Goal: Information Seeking & Learning: Learn about a topic

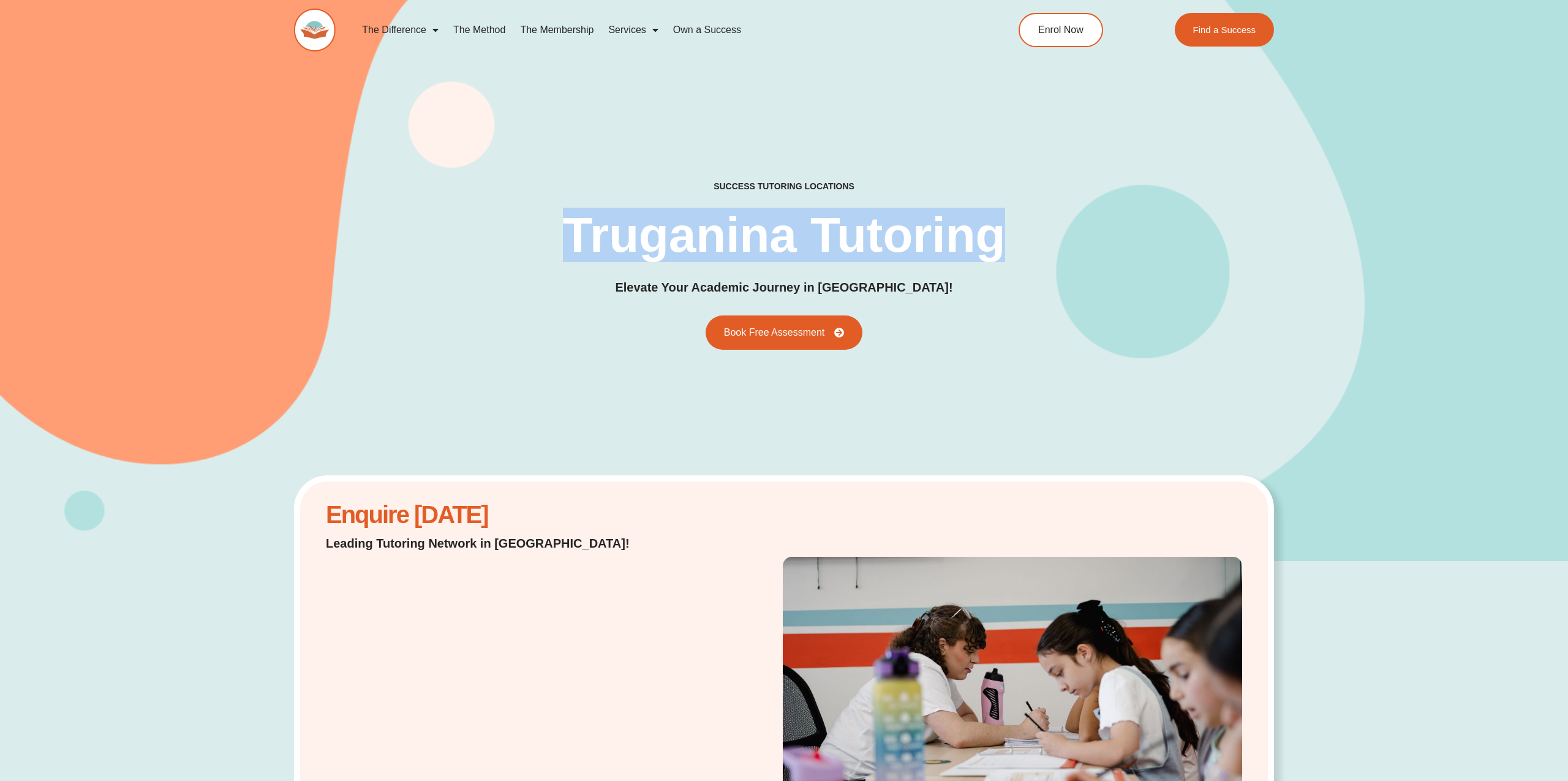
drag, startPoint x: 575, startPoint y: 223, endPoint x: 1027, endPoint y: 222, distance: 452.0
click at [1027, 222] on div "success tutoring locations Truganina Tutoring Elevate Your Academic Journey in …" at bounding box center [783, 265] width 980 height 168
copy h1 "Truganina Tutoring"
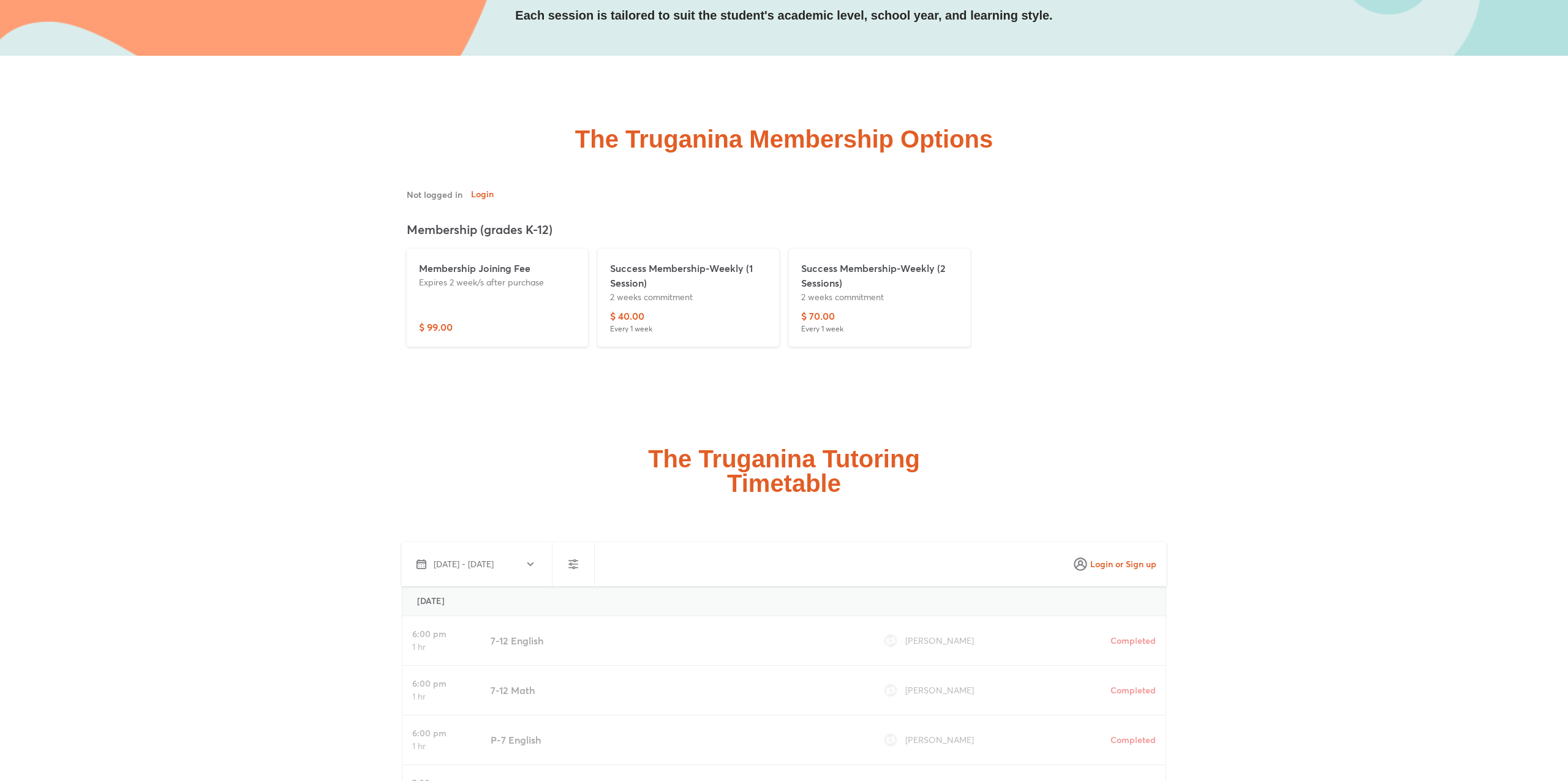
scroll to position [3528, 0]
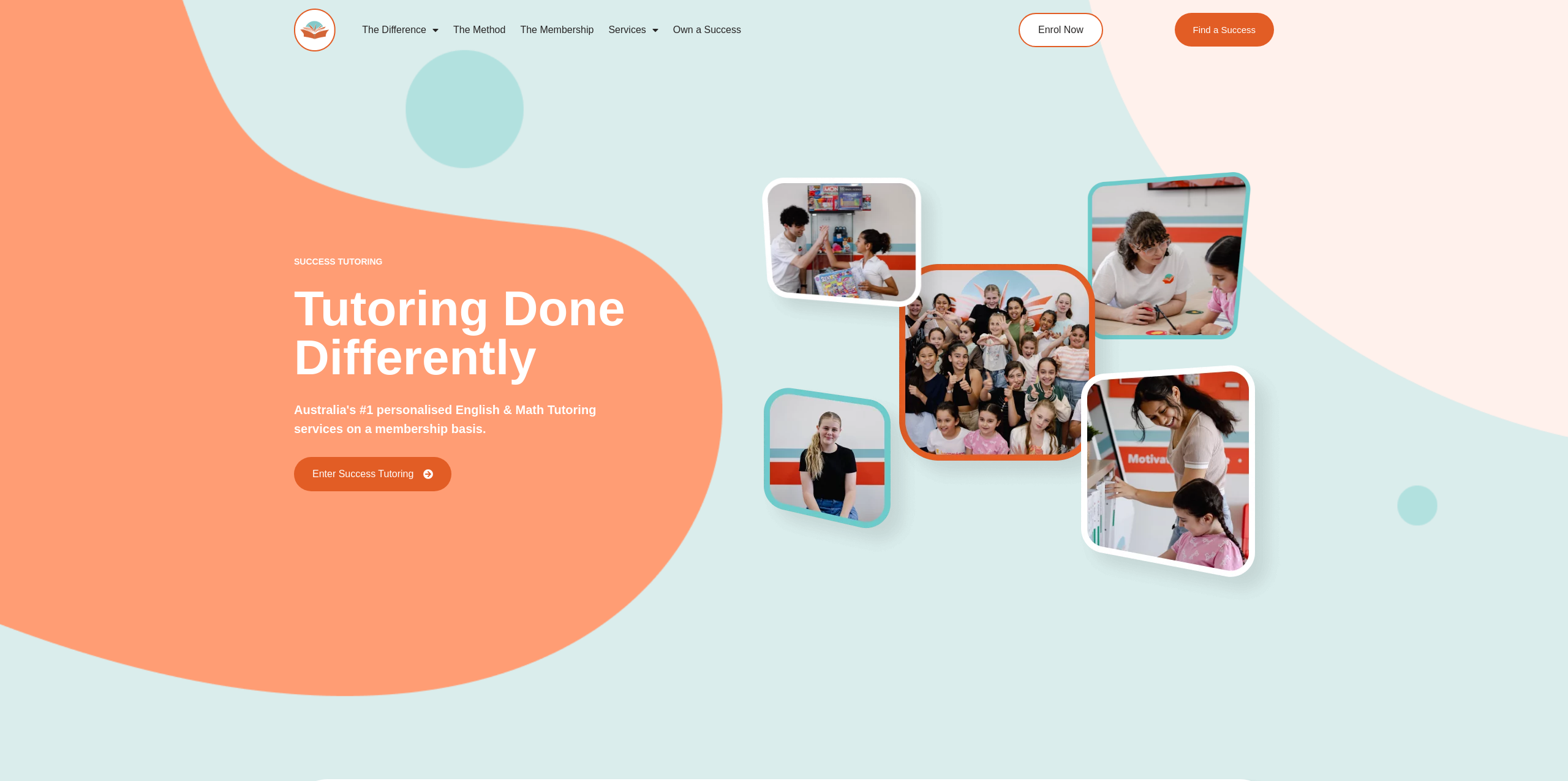
click at [1537, 49] on div "The Difference Personalised Program Inspirational Tutors Motivational Learning …" at bounding box center [784, 40] width 1568 height 80
click at [306, 26] on img at bounding box center [315, 30] width 42 height 43
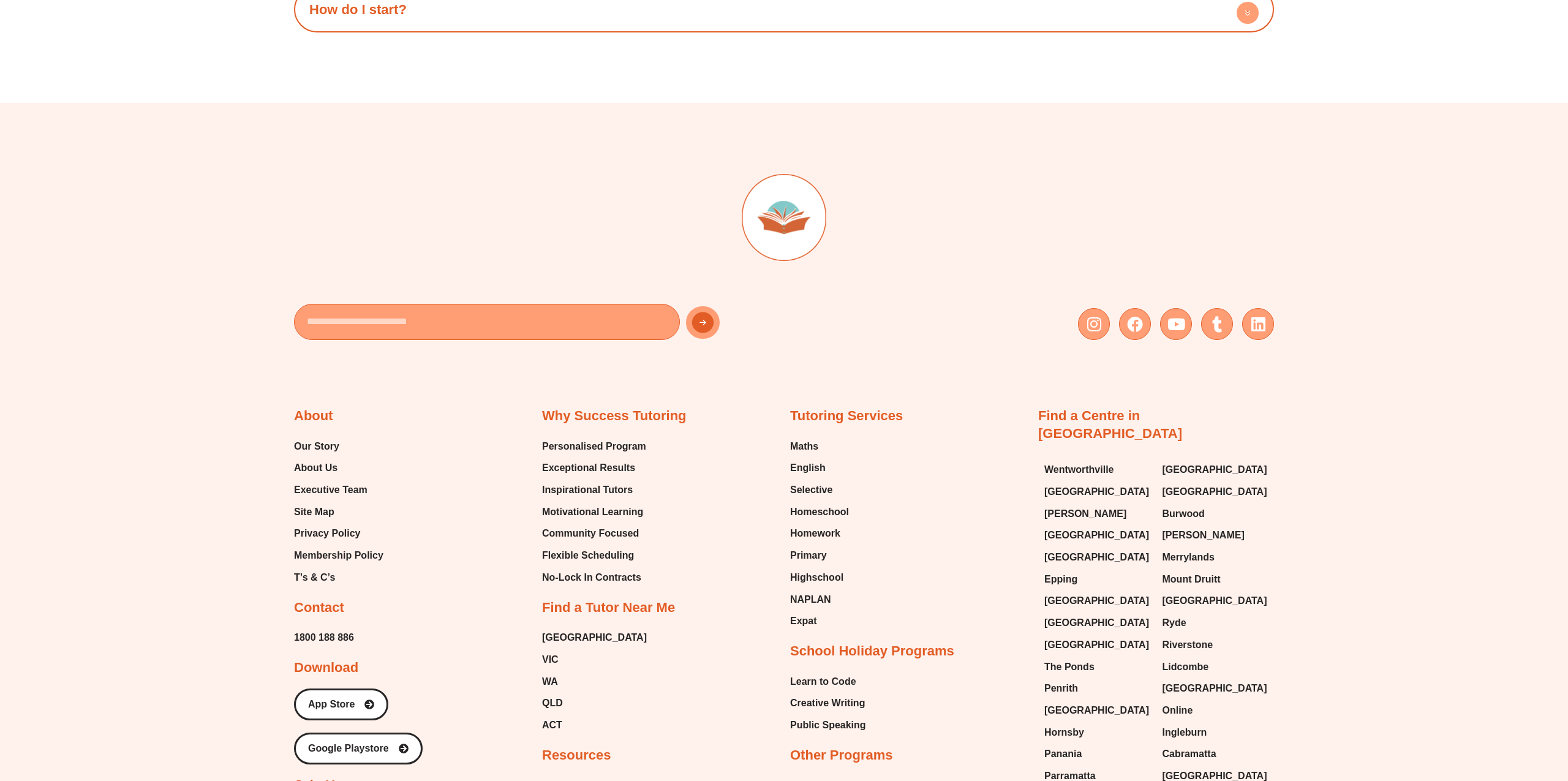
scroll to position [8056, 0]
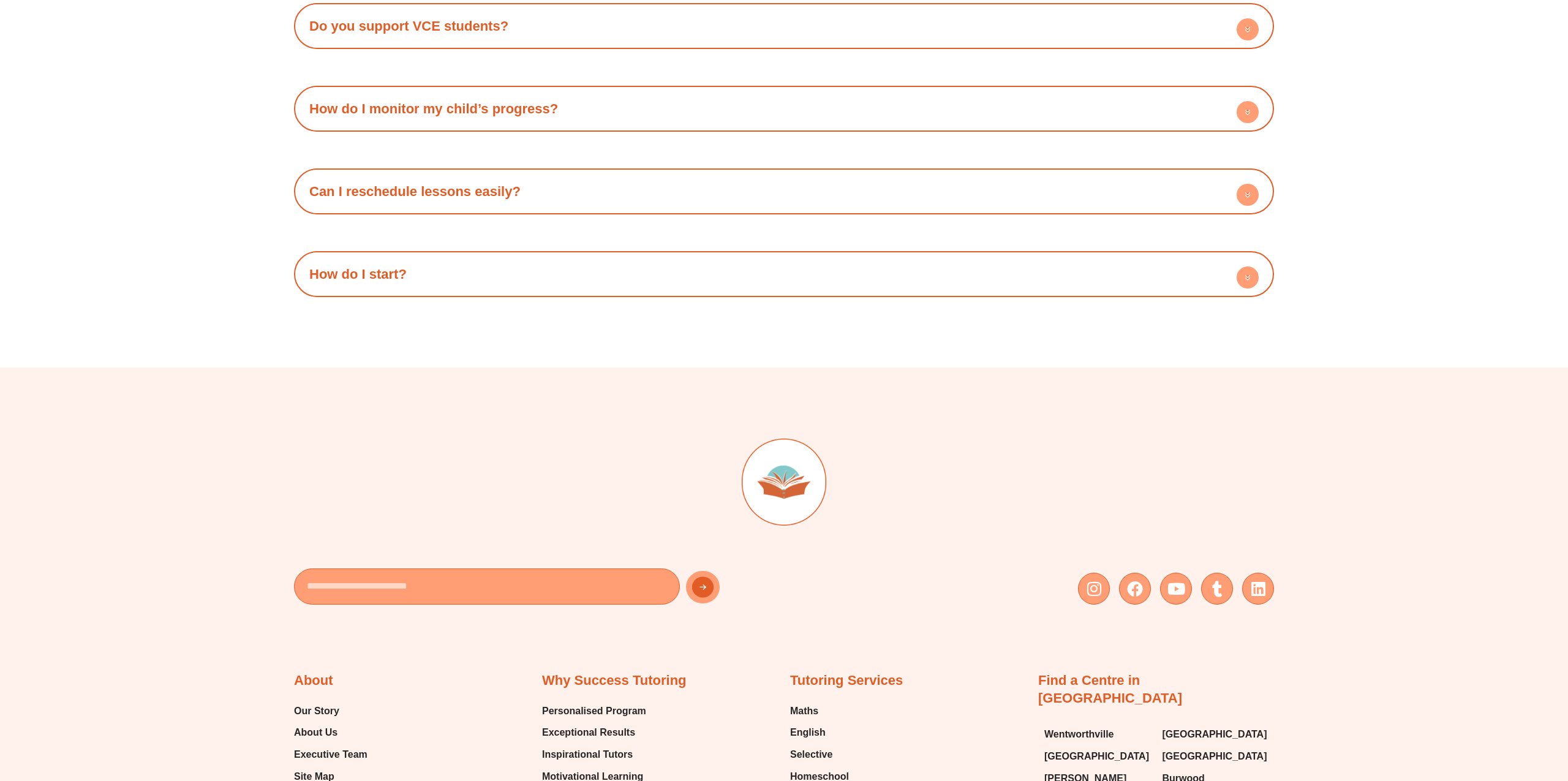
click at [1139, 263] on div "How do I start?" at bounding box center [783, 274] width 968 height 34
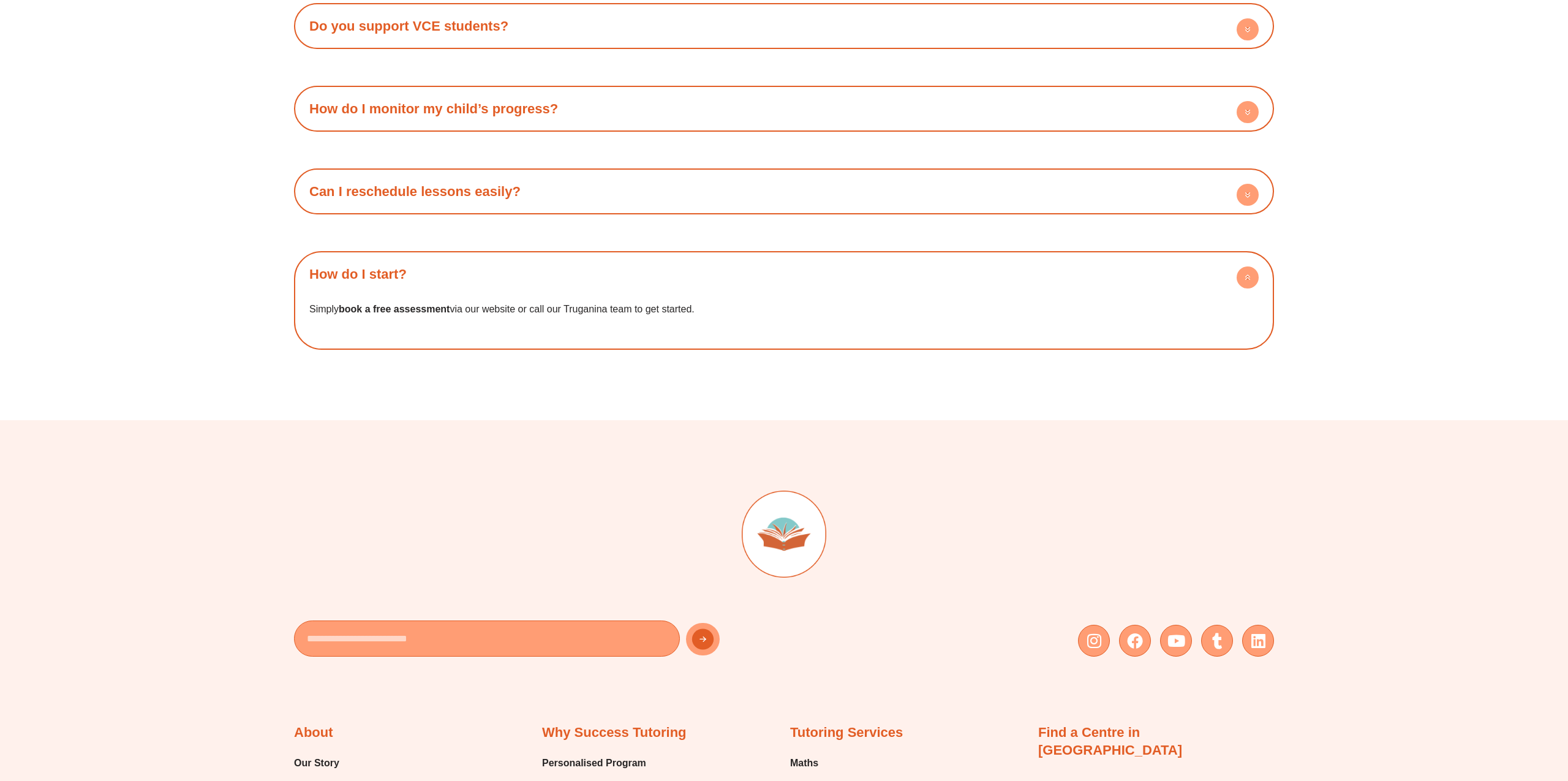
click at [1139, 263] on div "How do I start?" at bounding box center [783, 274] width 968 height 34
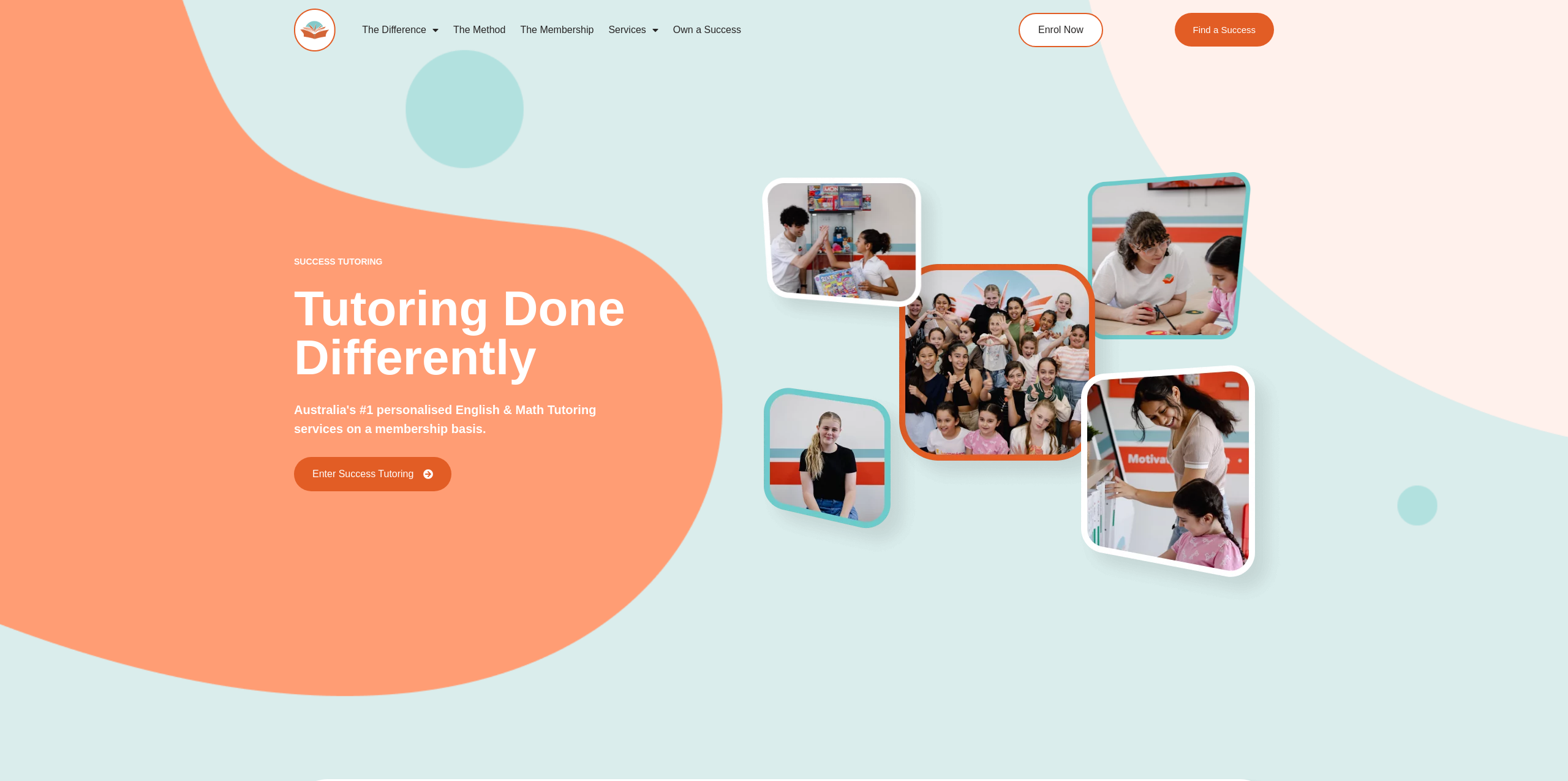
click at [327, 35] on img at bounding box center [315, 30] width 42 height 43
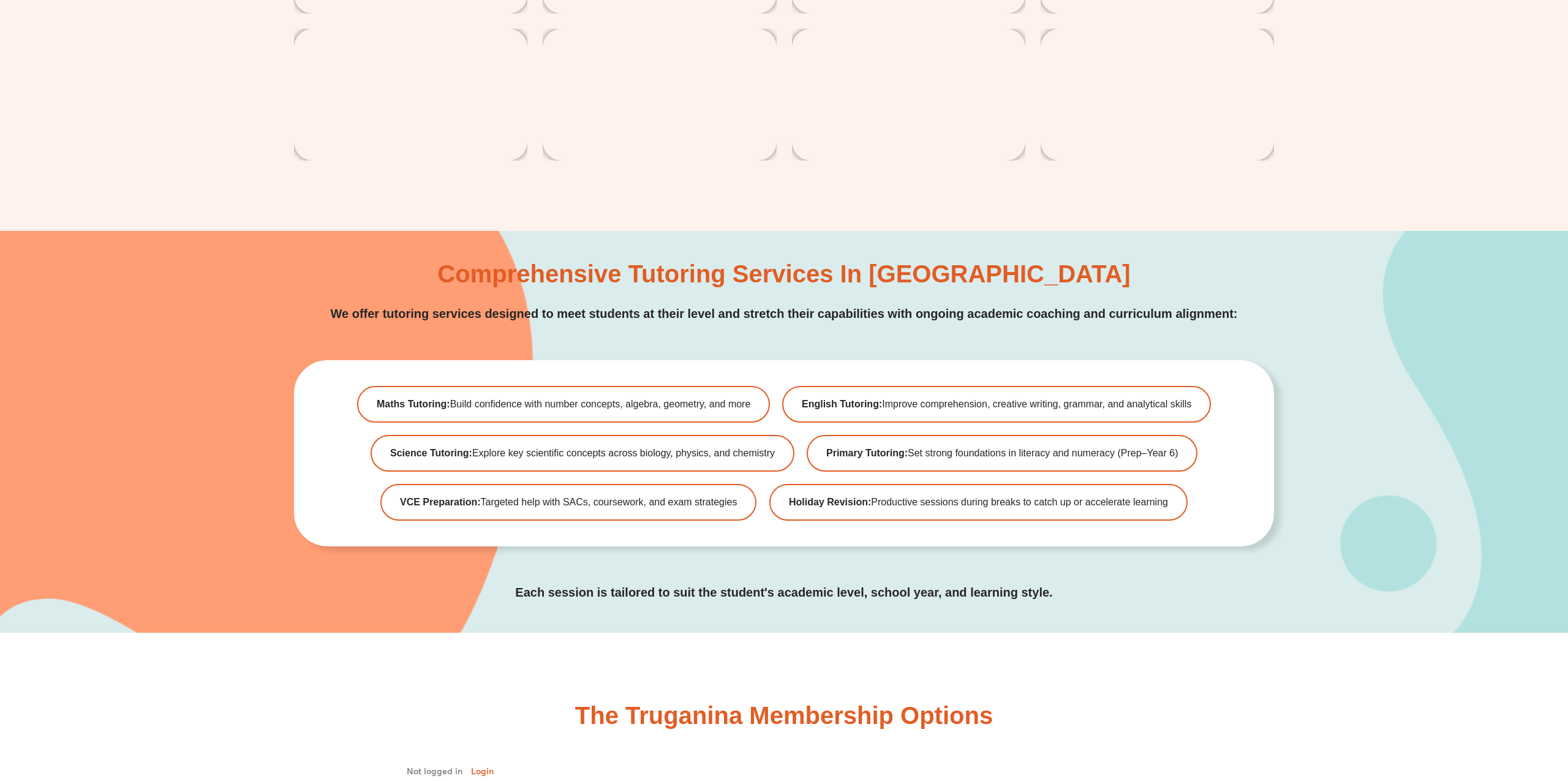
scroll to position [3777, 0]
